Goal: Transaction & Acquisition: Subscribe to service/newsletter

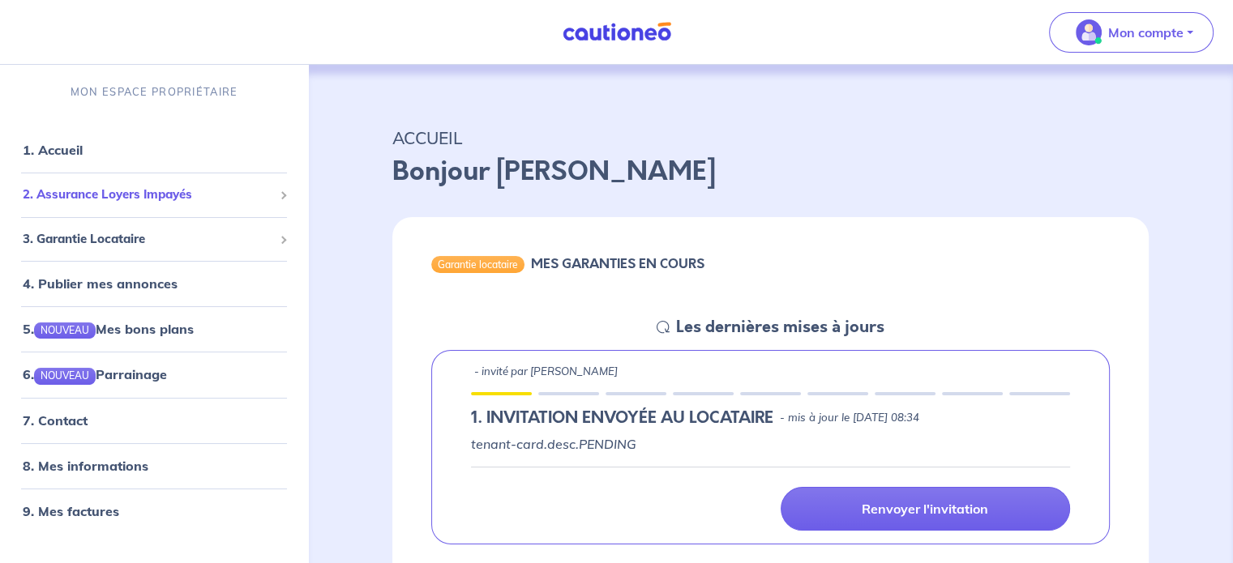
click at [120, 201] on span "2. Assurance Loyers Impayés" at bounding box center [148, 195] width 251 height 19
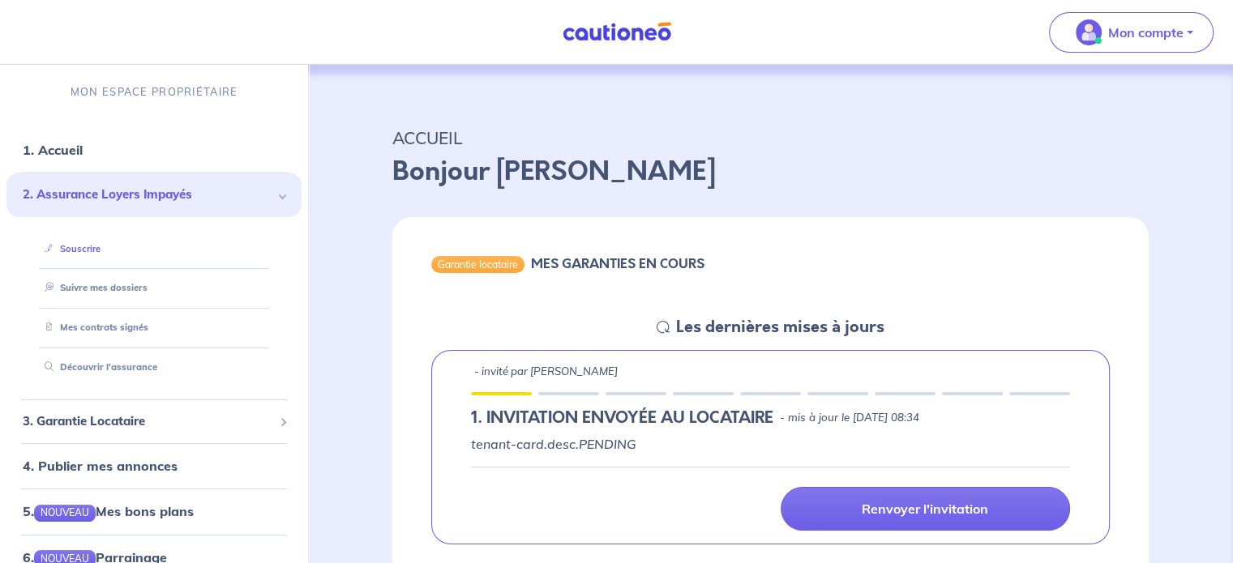
click at [88, 243] on link "Souscrire" at bounding box center [69, 248] width 62 height 11
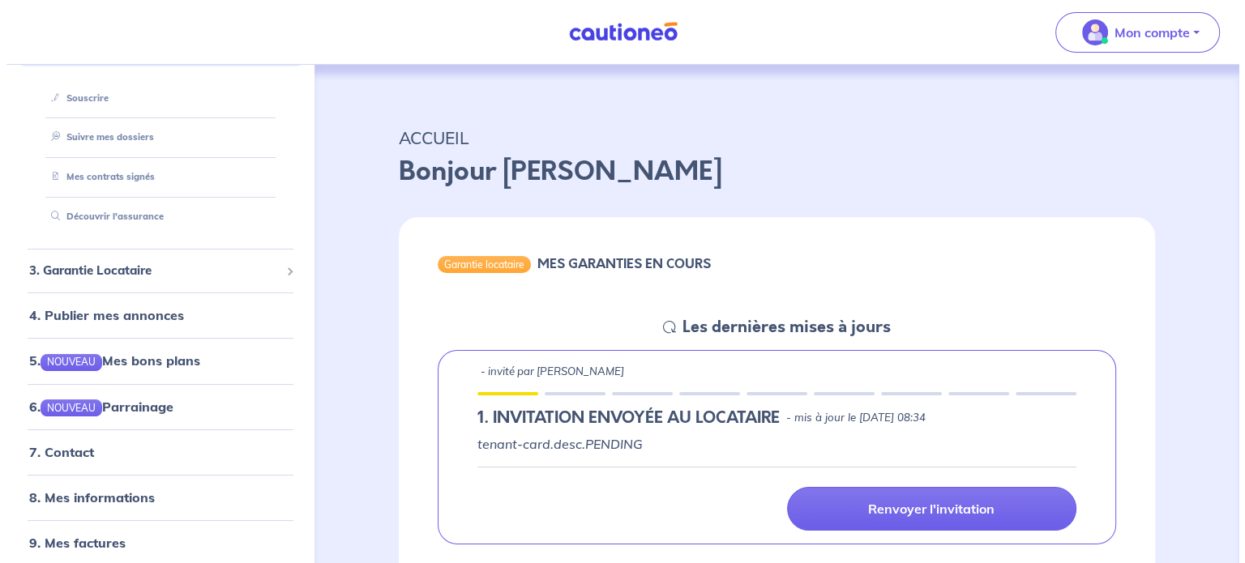
scroll to position [152, 0]
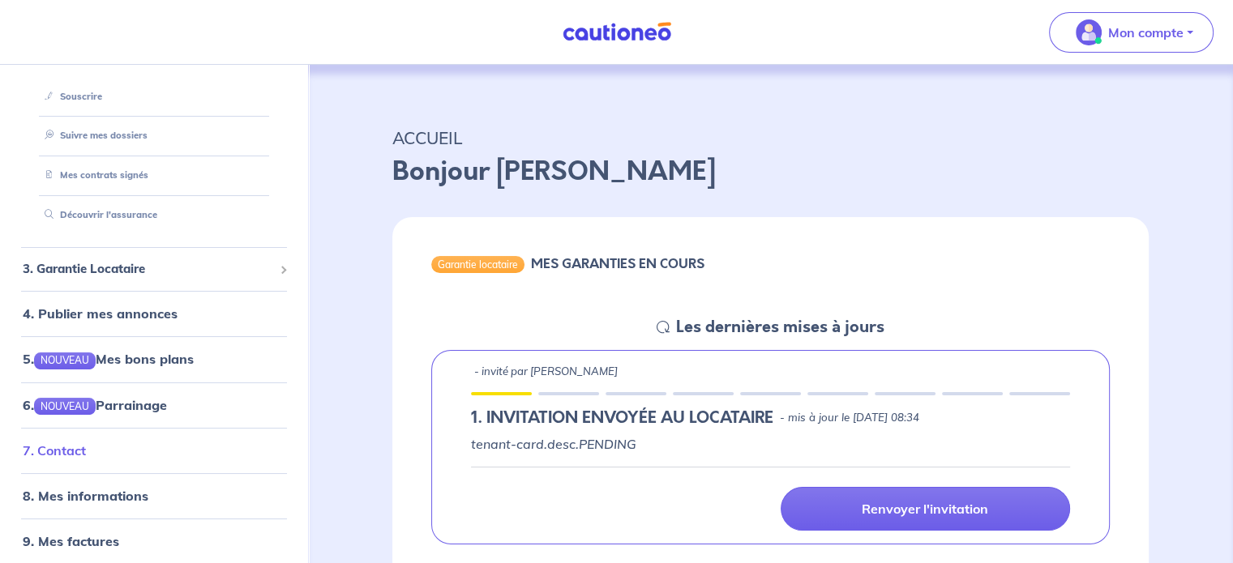
click at [63, 447] on link "7. Contact" at bounding box center [54, 451] width 63 height 16
click at [142, 268] on span "3. Garantie Locataire" at bounding box center [148, 269] width 251 height 19
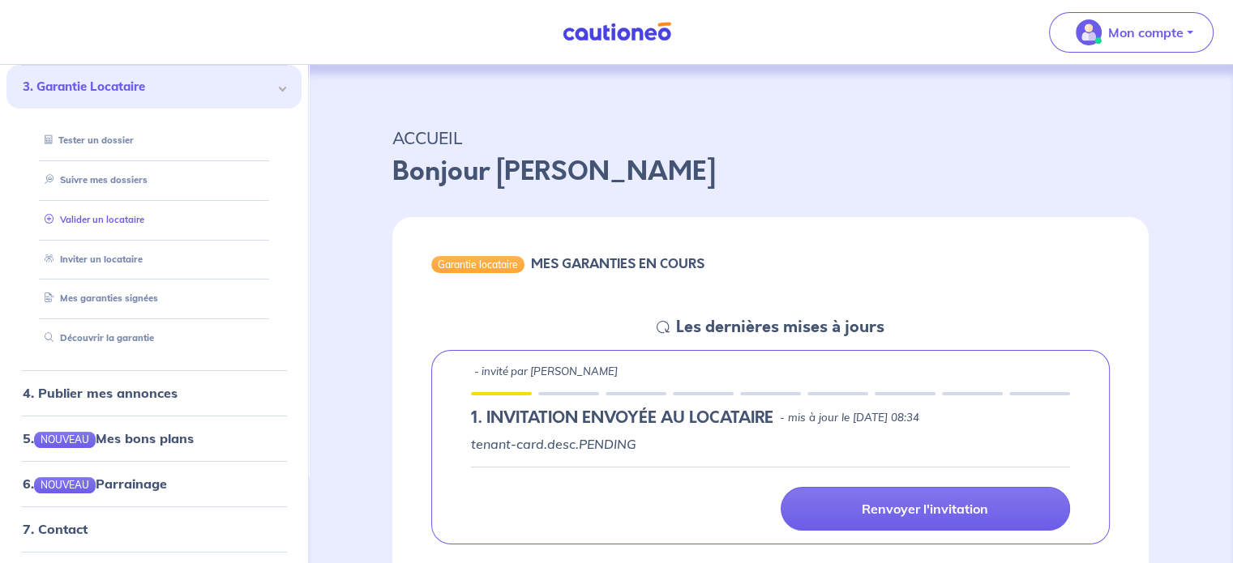
click at [135, 214] on link "Valider un locataire" at bounding box center [91, 219] width 106 height 11
click at [132, 216] on link "Valider un locataire" at bounding box center [91, 219] width 106 height 11
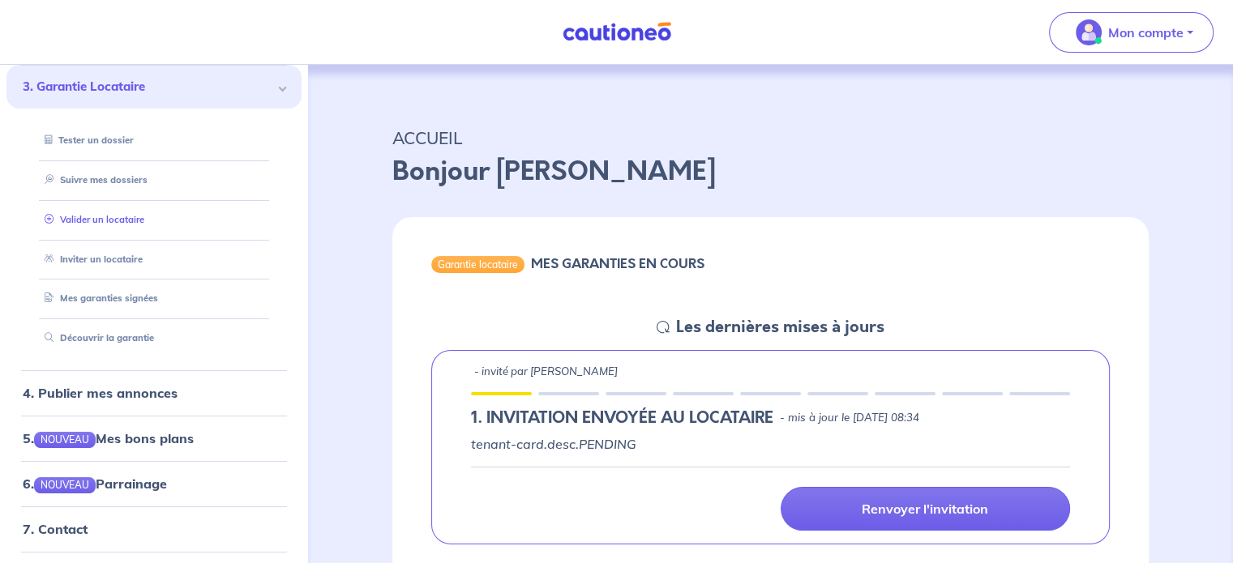
click at [122, 217] on link "Valider un locataire" at bounding box center [91, 219] width 106 height 11
click at [117, 254] on link "Inviter un locataire" at bounding box center [89, 259] width 103 height 11
click at [116, 304] on link "Mes garanties signées" at bounding box center [97, 298] width 119 height 11
click at [114, 182] on link "Suivre mes dossiers" at bounding box center [92, 179] width 108 height 11
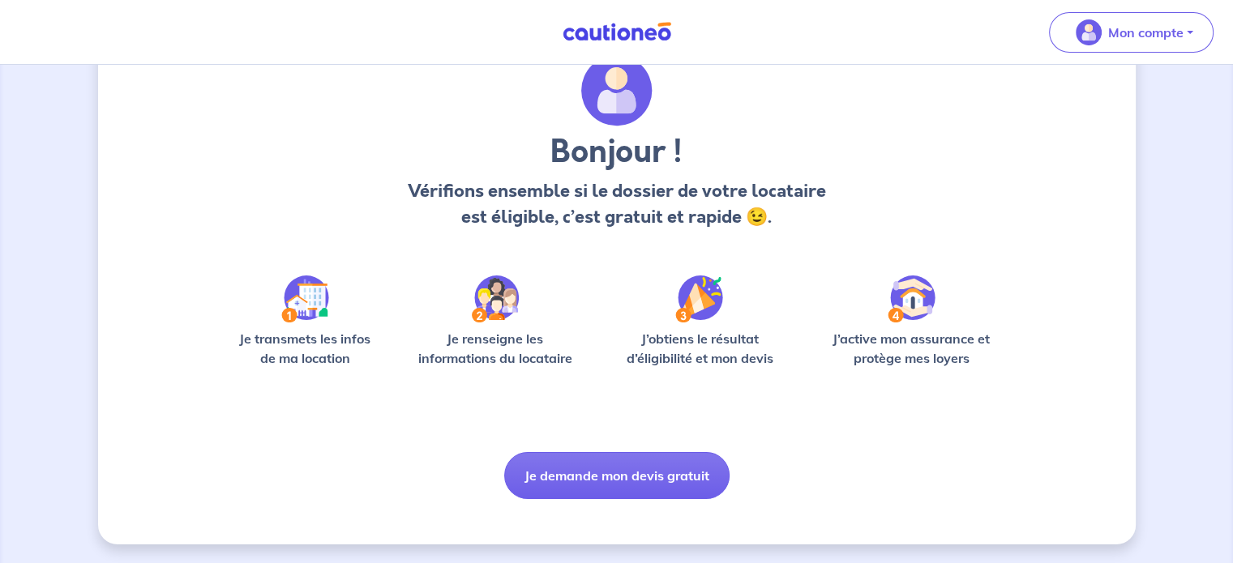
scroll to position [41, 0]
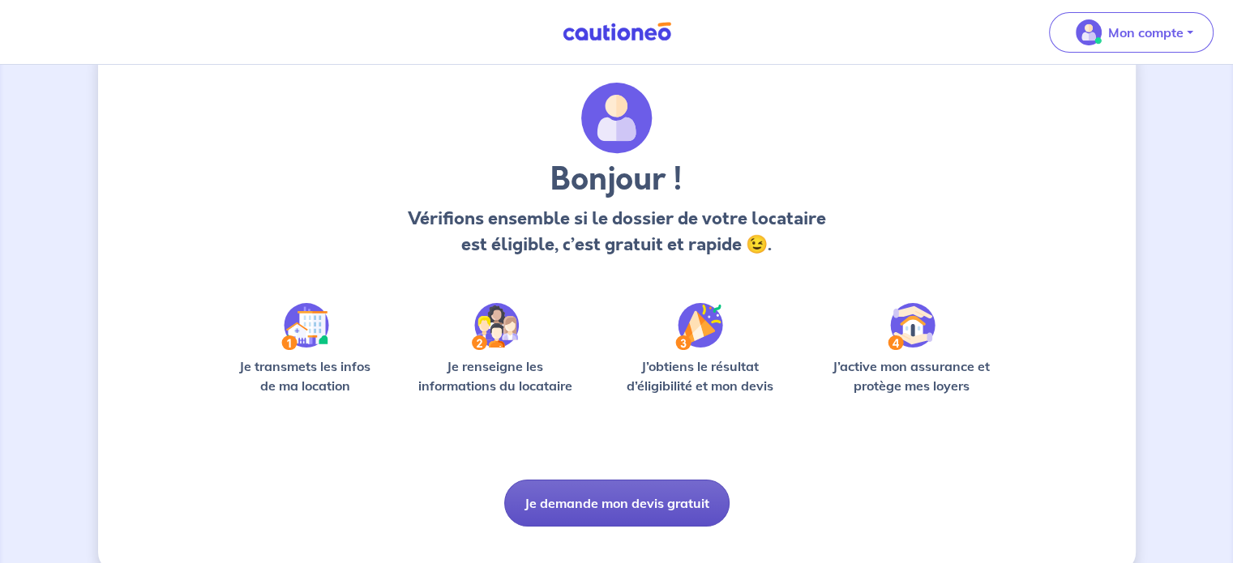
click at [629, 500] on button "Je demande mon devis gratuit" at bounding box center [616, 503] width 225 height 47
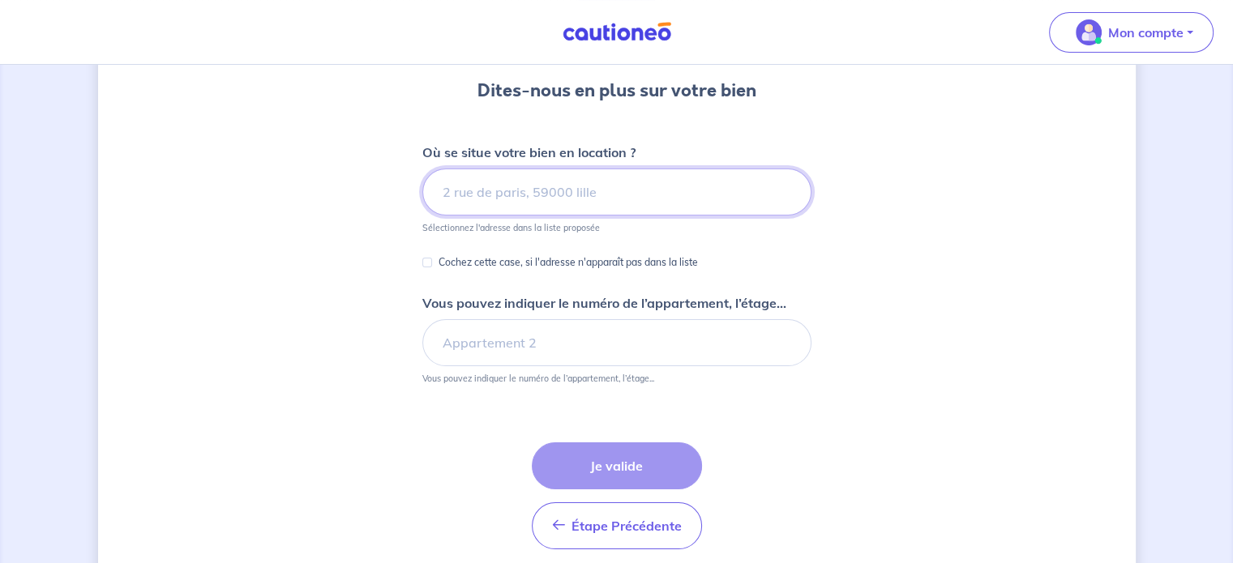
scroll to position [147, 0]
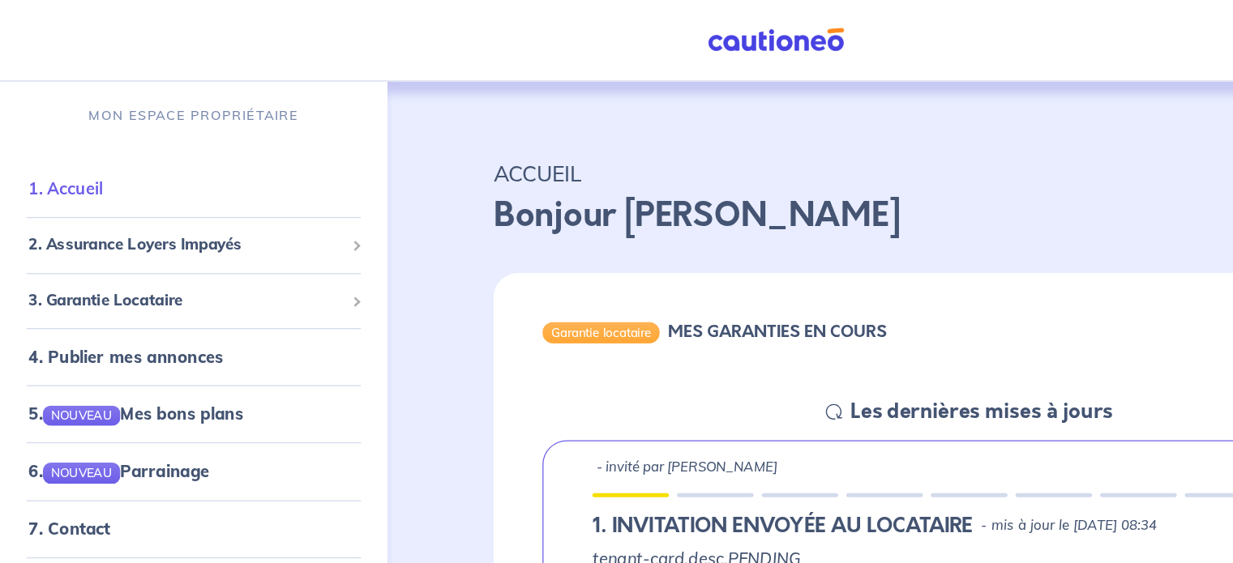
click at [73, 146] on link "1. Accueil" at bounding box center [52, 150] width 59 height 16
click at [176, 193] on span "2. Assurance Loyers Impayés" at bounding box center [148, 195] width 251 height 19
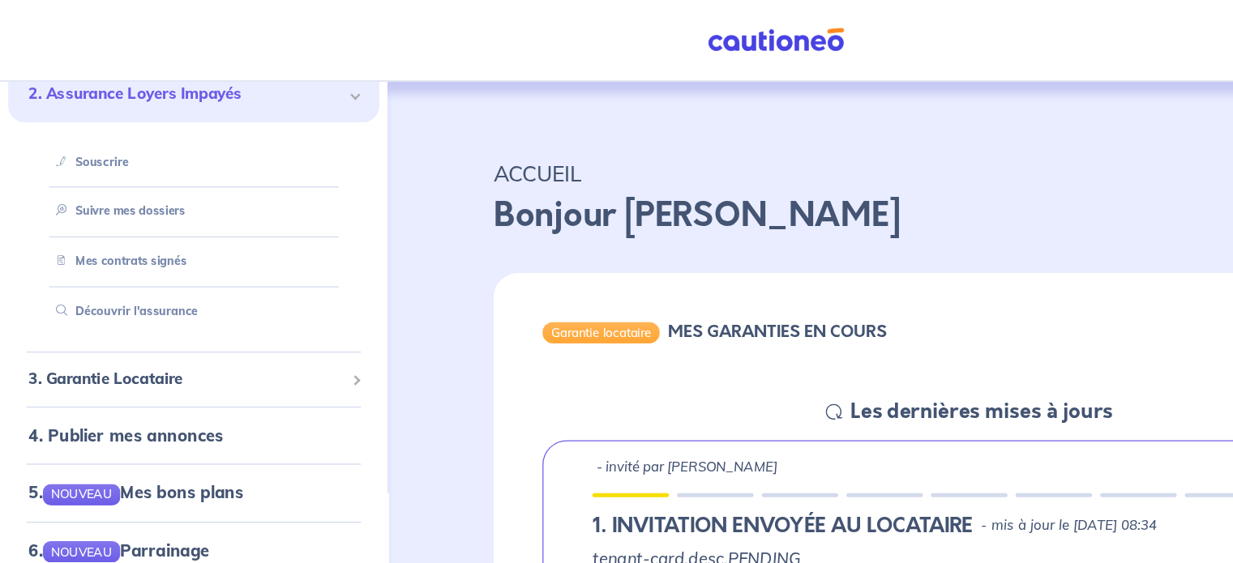
scroll to position [123, 0]
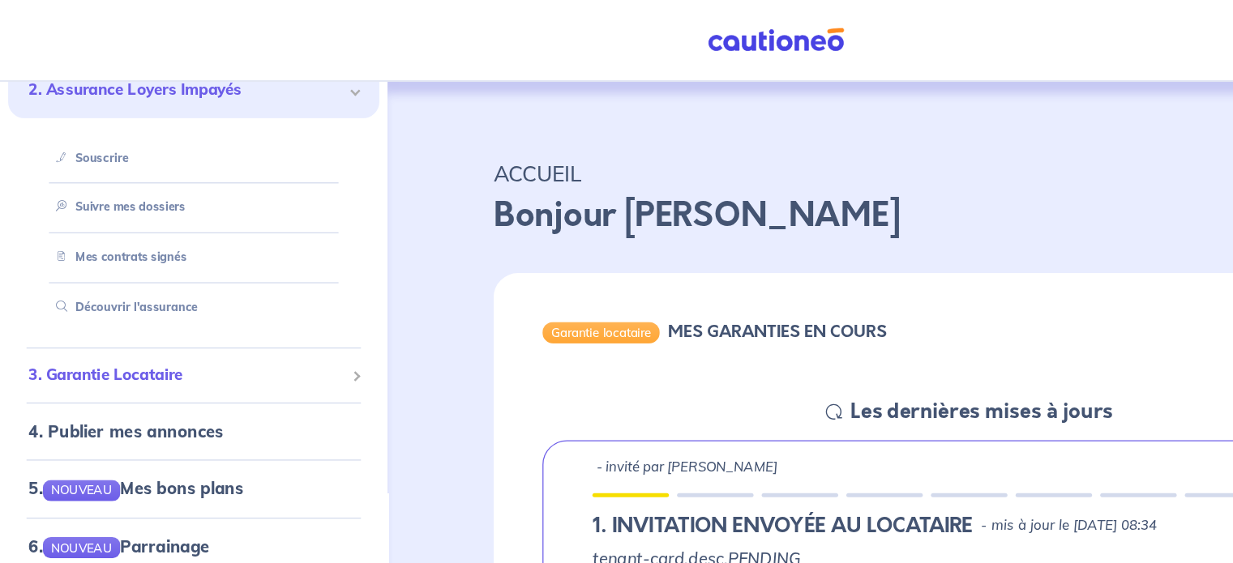
click at [279, 297] on span at bounding box center [283, 299] width 8 height 8
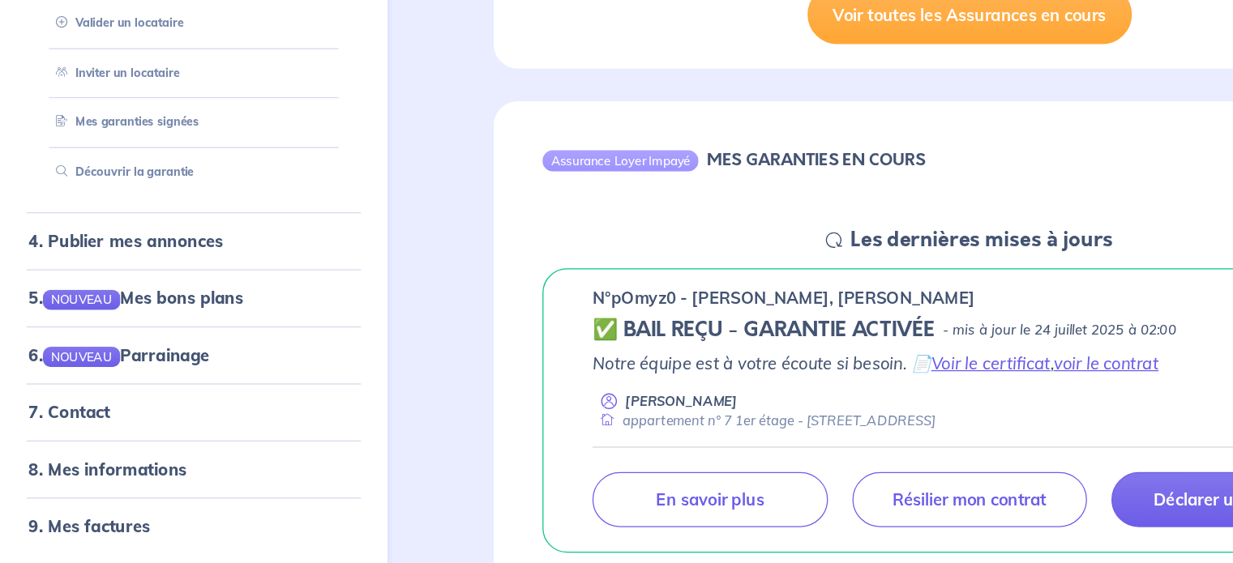
scroll to position [468, 0]
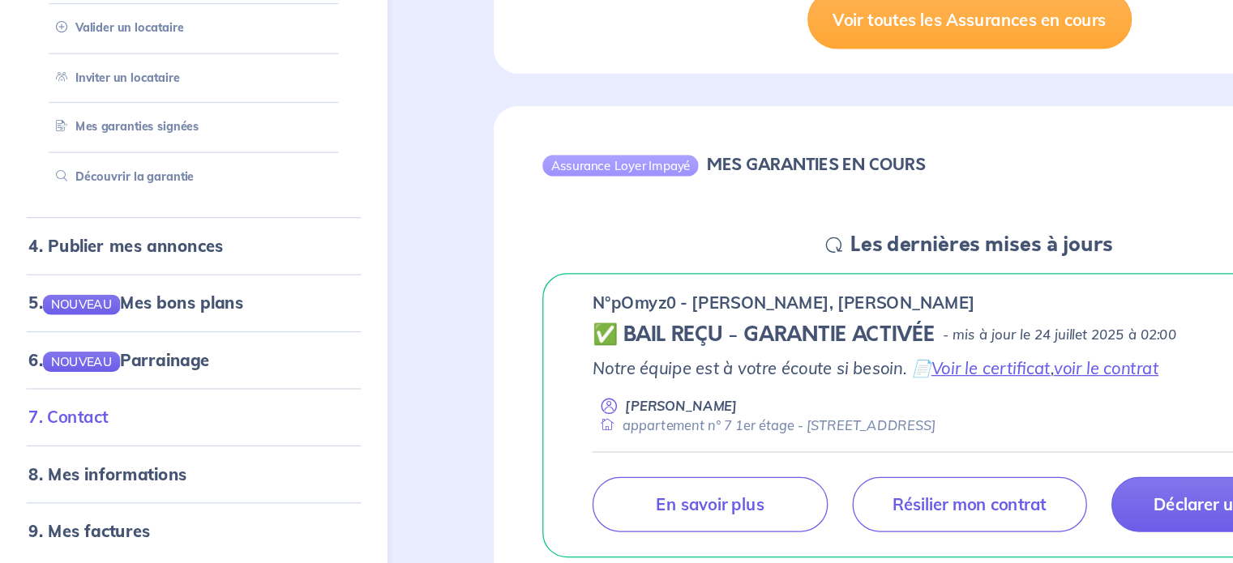
click at [59, 441] on link "7. Contact" at bounding box center [54, 443] width 63 height 16
click at [131, 255] on link "Découvrir la garantie" at bounding box center [95, 251] width 114 height 11
